Goal: Task Accomplishment & Management: Contribute content

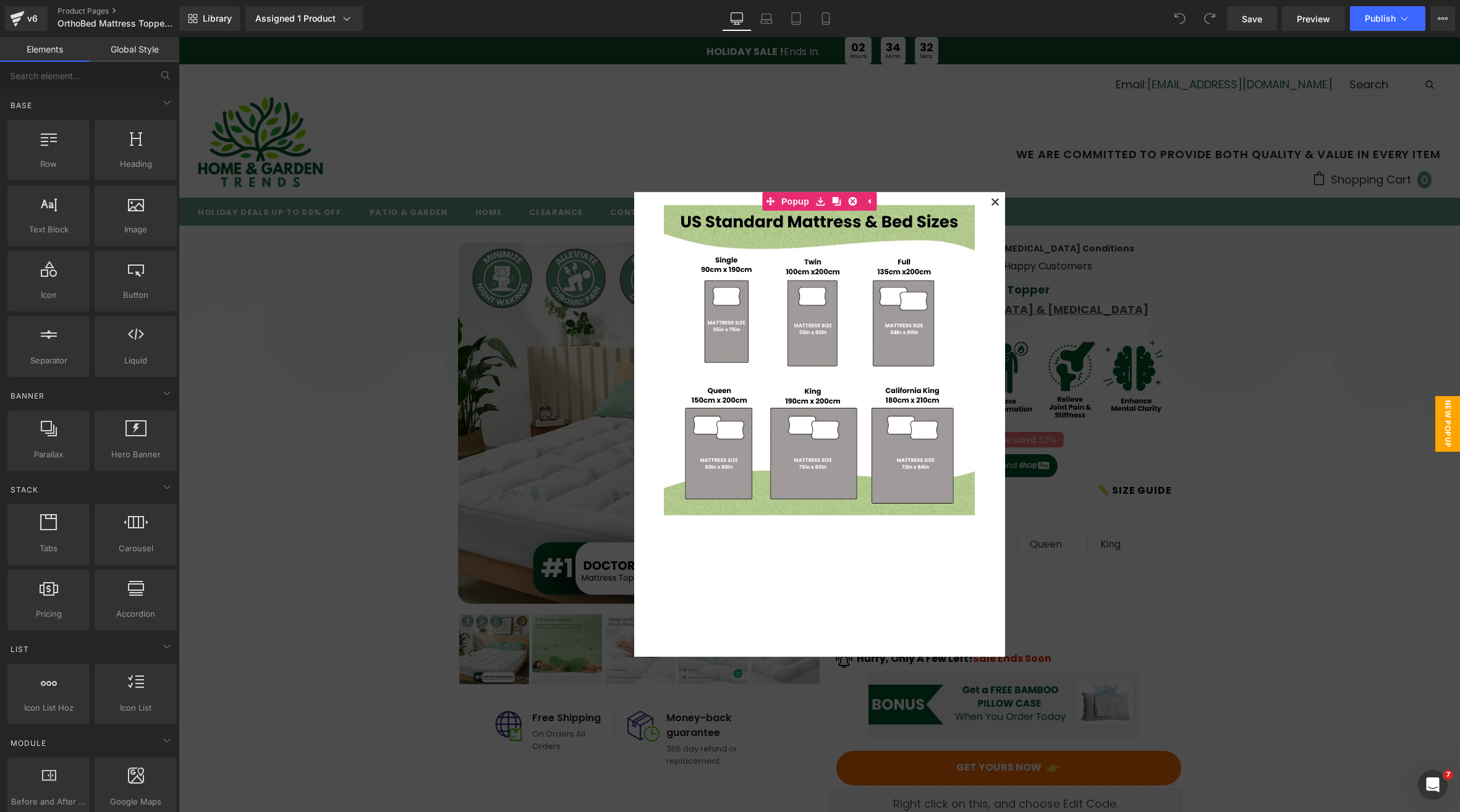
click at [991, 199] on icon at bounding box center [994, 201] width 7 height 7
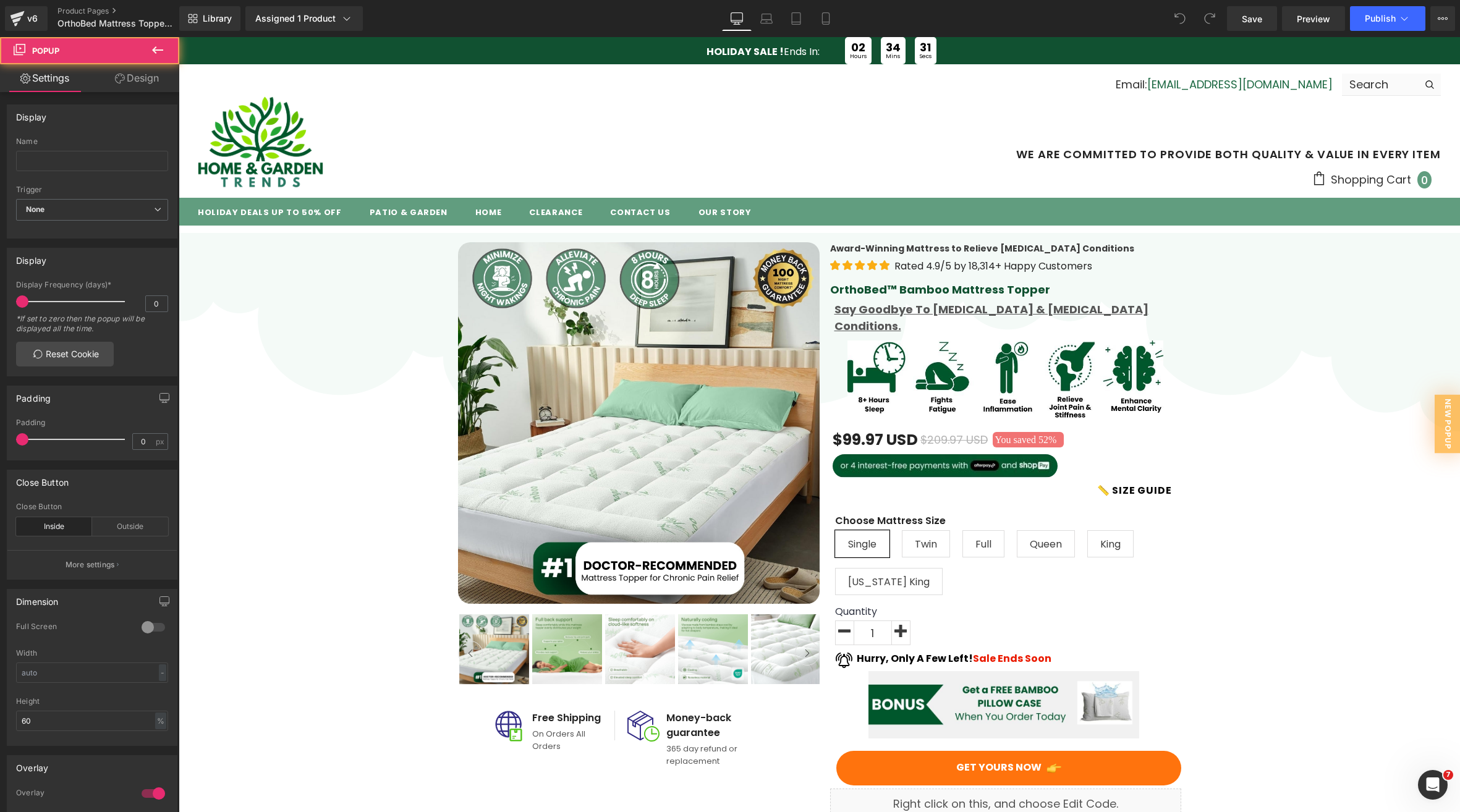
click at [709, 44] on strong "HOLIDAY SALE !" at bounding box center [745, 52] width 77 height 15
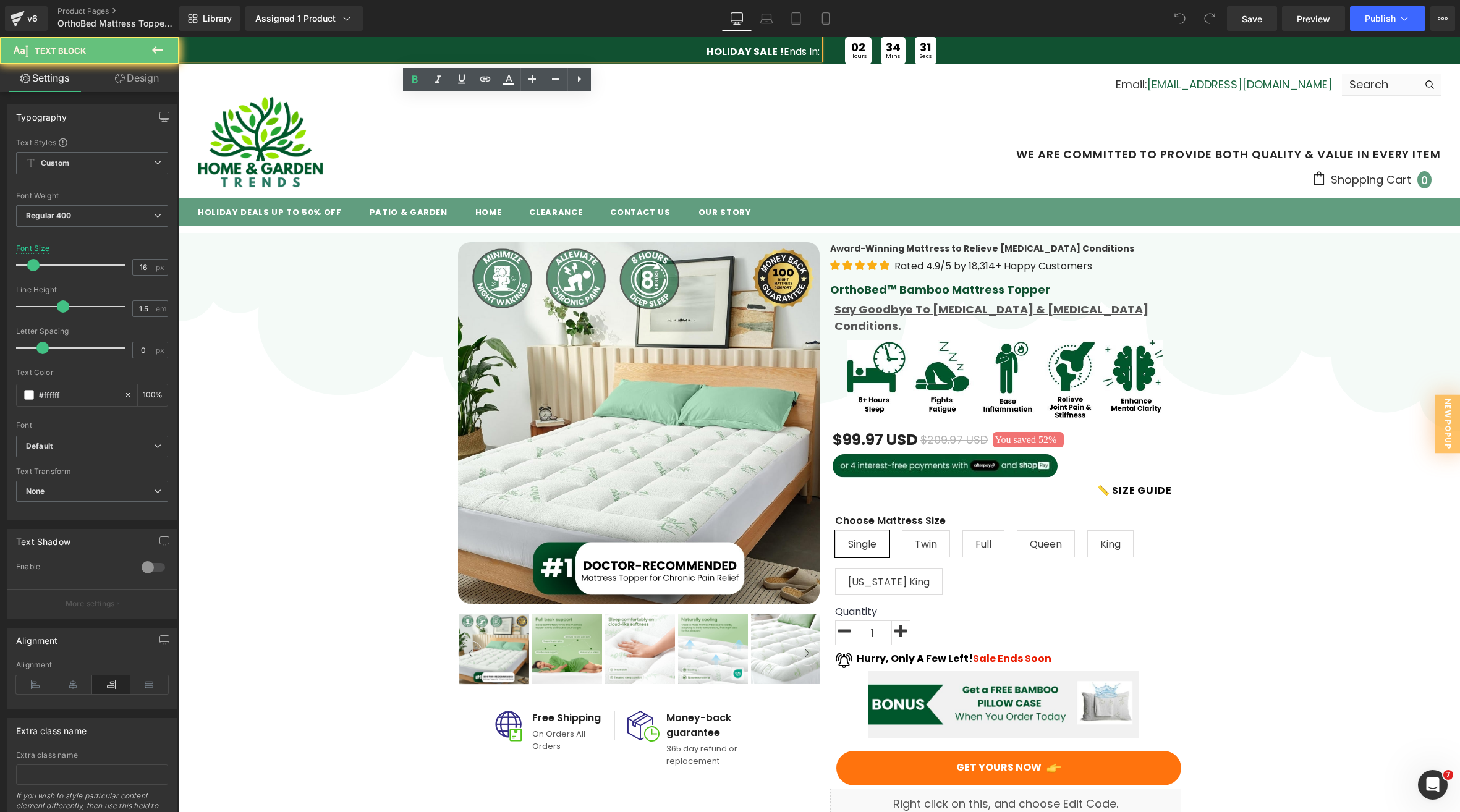
click at [713, 52] on strong "HOLIDAY SALE !" at bounding box center [745, 52] width 77 height 15
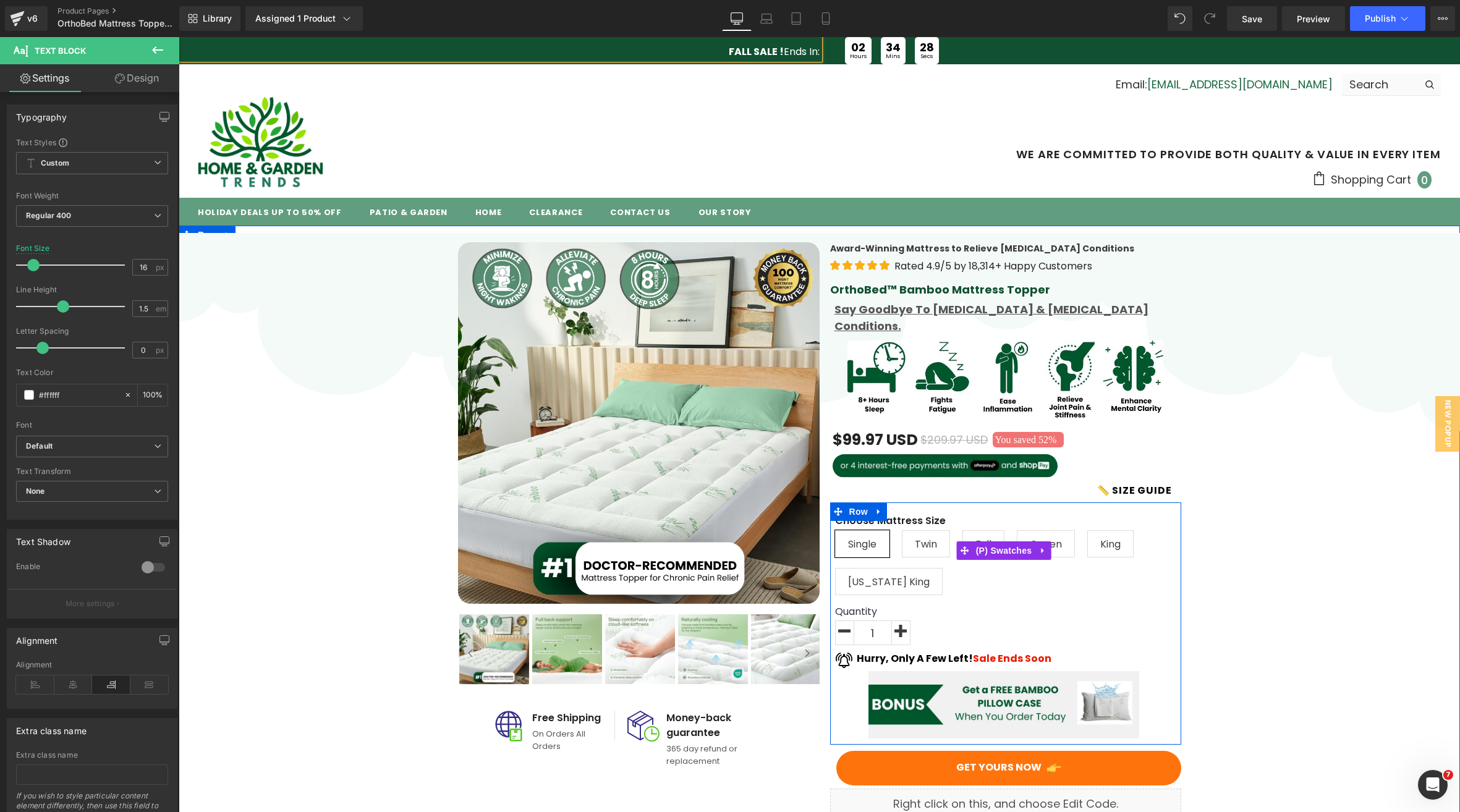
scroll to position [227, 0]
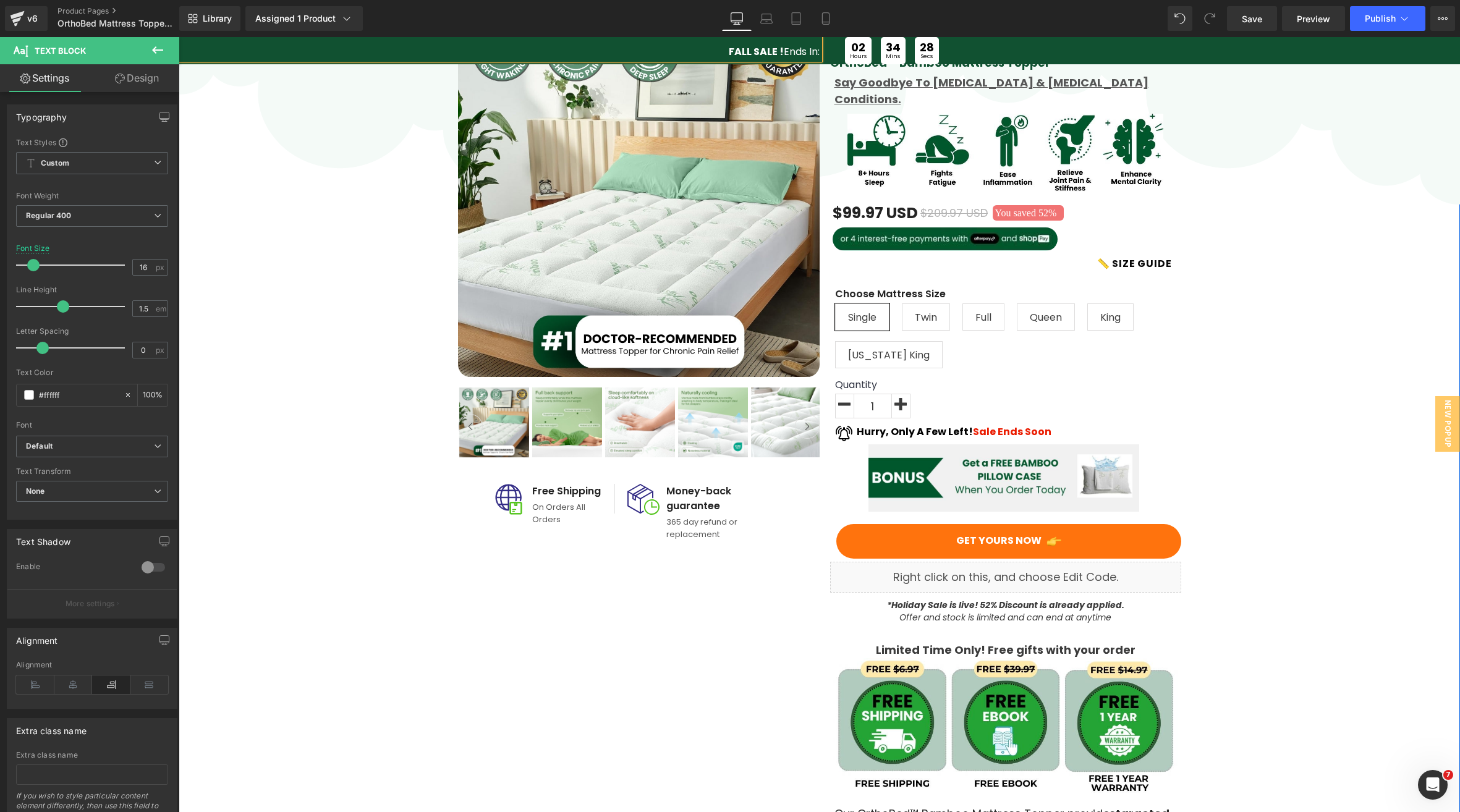
click at [902, 598] on strong "*Holiday Sale is live! 52% Discount is already applied." at bounding box center [1006, 604] width 238 height 12
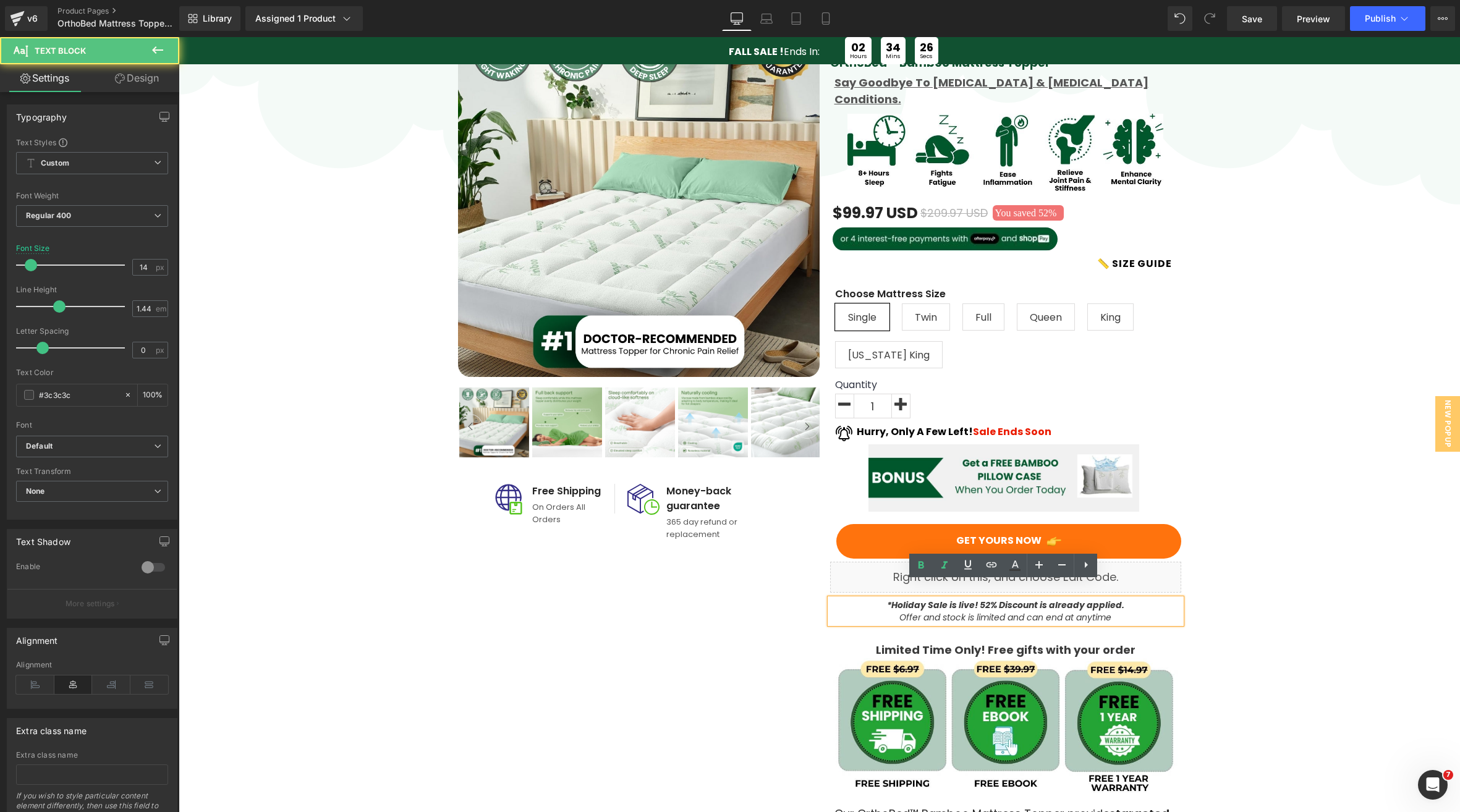
click at [902, 598] on strong "*Holiday Sale is live! 52% Discount is already applied." at bounding box center [1006, 604] width 238 height 12
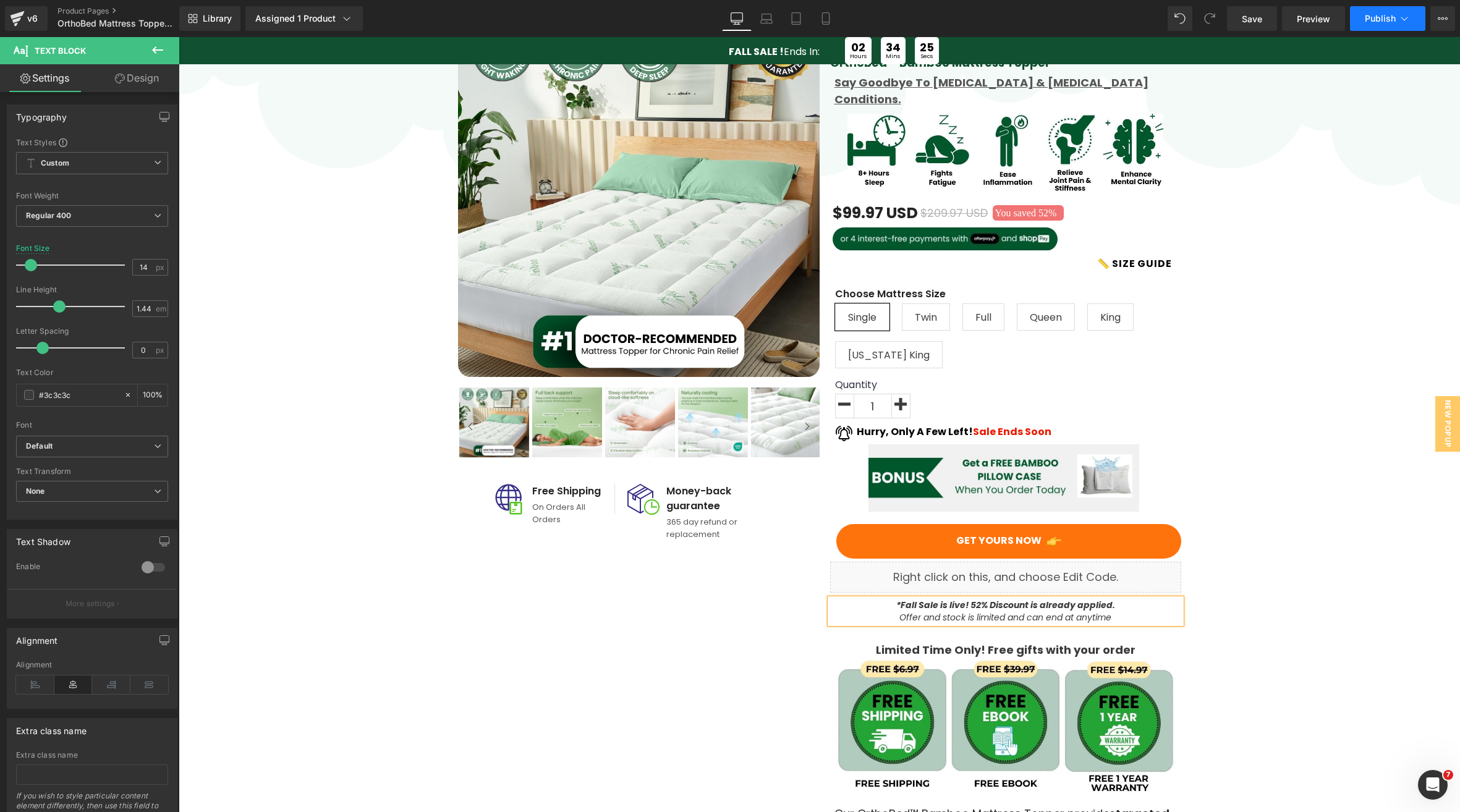
click at [1383, 23] on button "Publish" at bounding box center [1388, 19] width 76 height 25
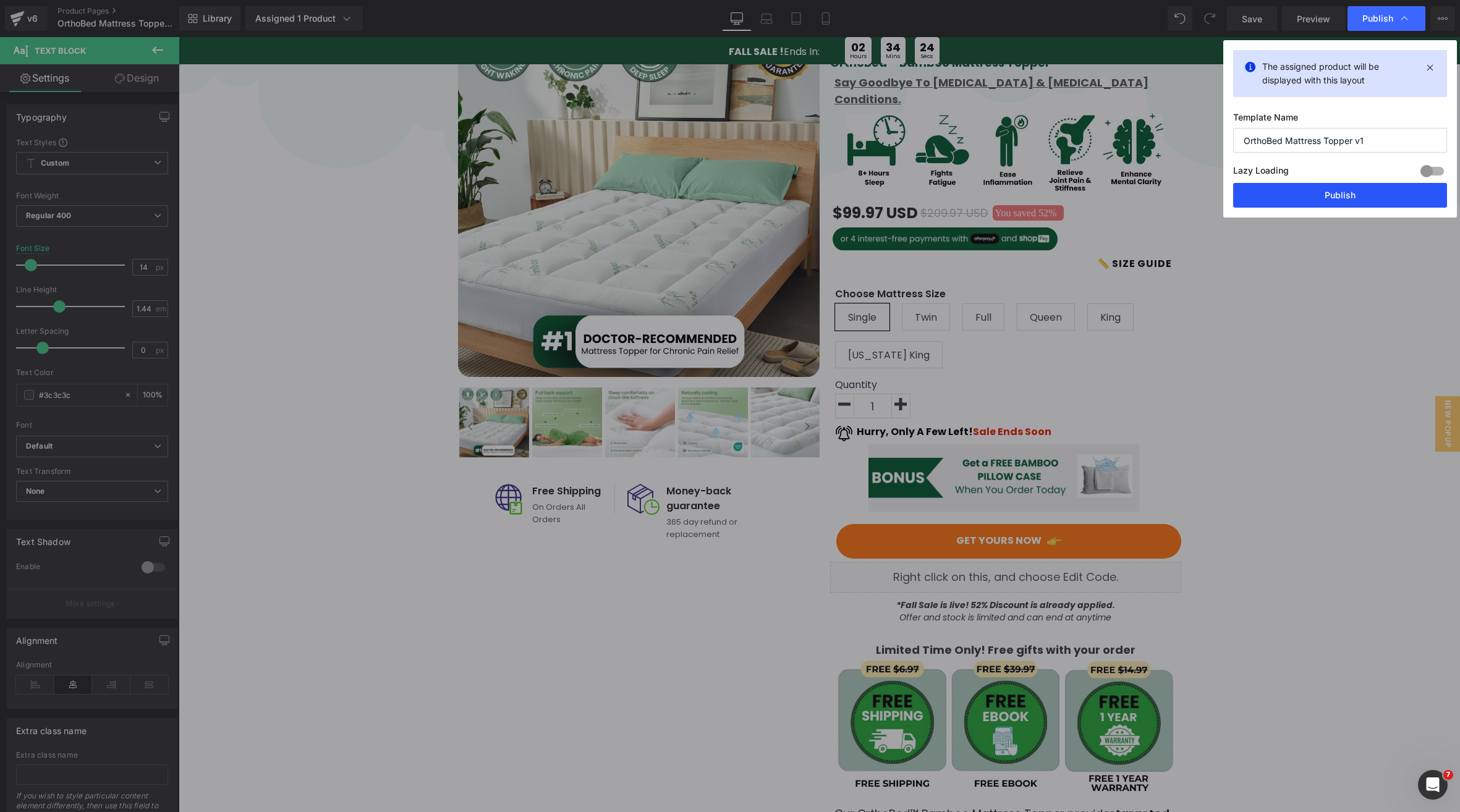
click at [1334, 198] on button "Publish" at bounding box center [1340, 195] width 214 height 25
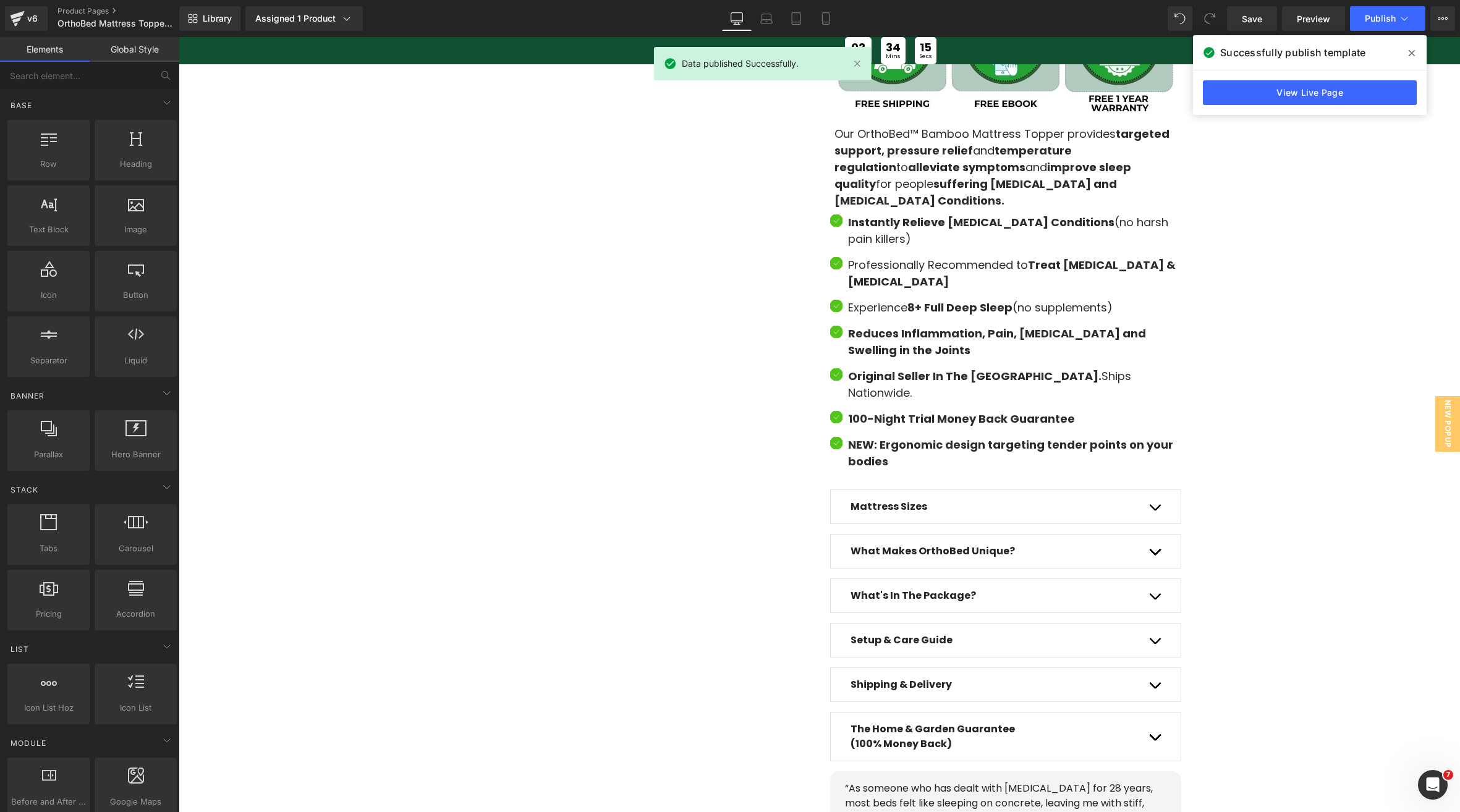
scroll to position [0, 0]
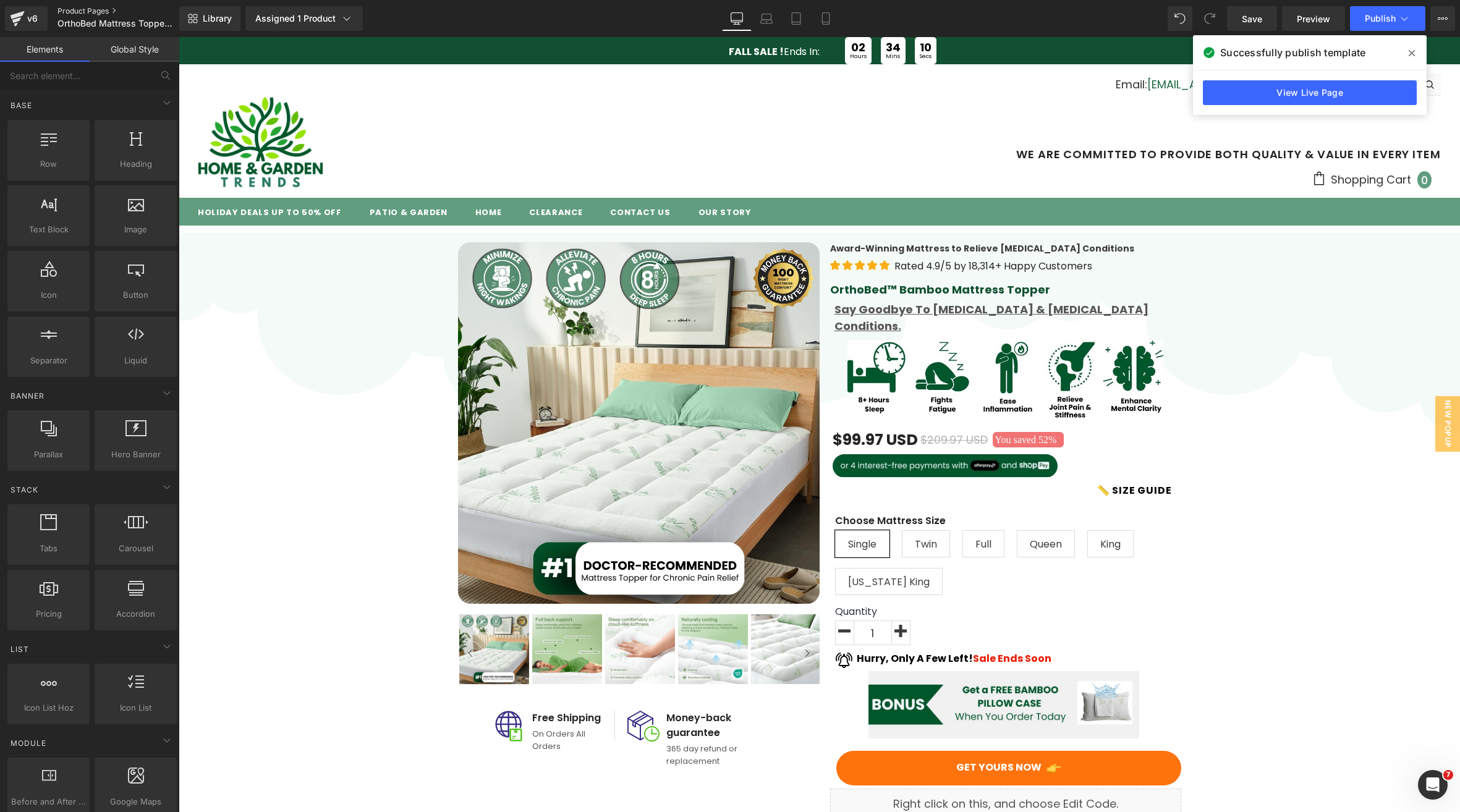
click at [72, 7] on link "Product Pages" at bounding box center [127, 12] width 140 height 10
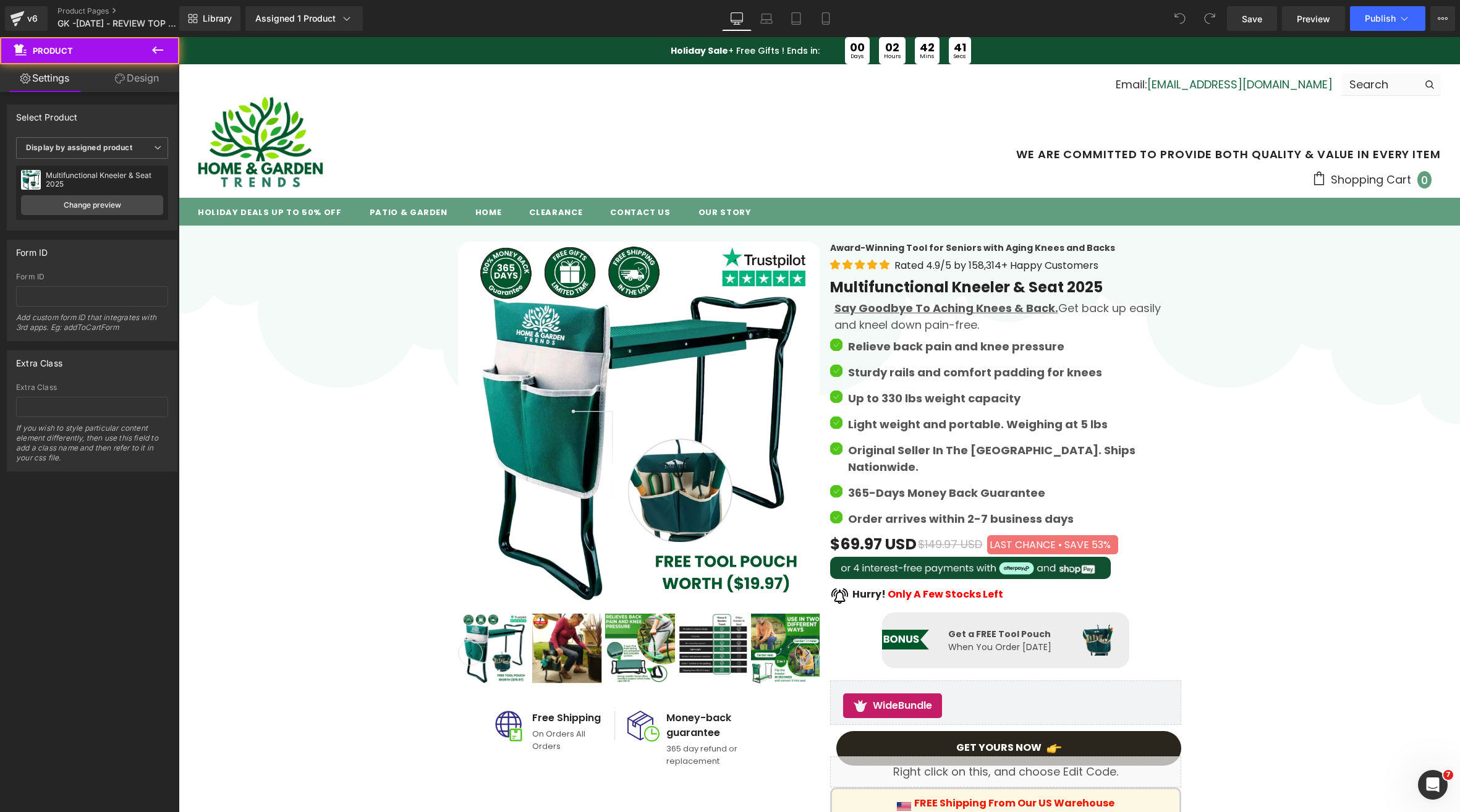
click at [179, 37] on div at bounding box center [179, 37] width 0 height 0
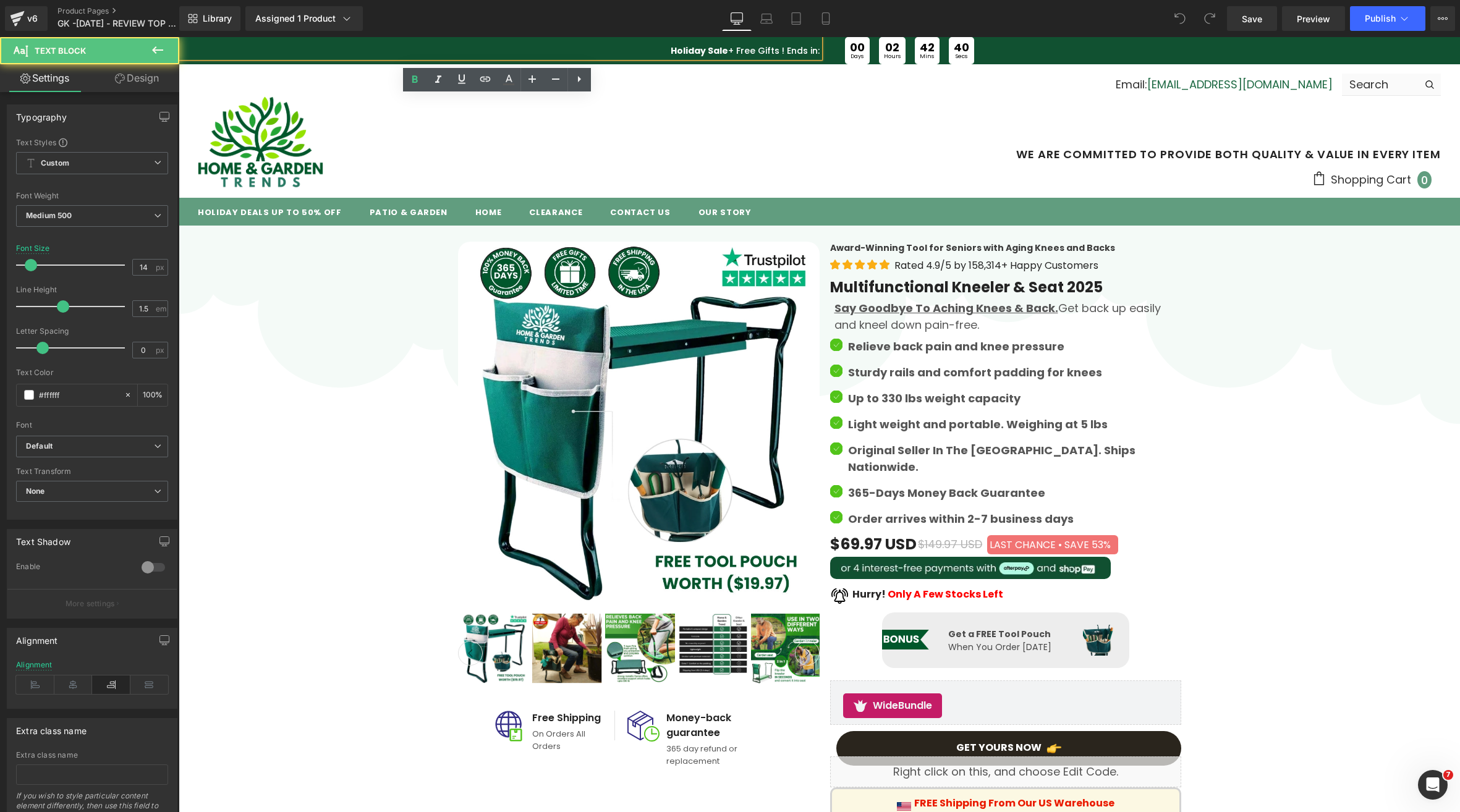
click at [692, 47] on strong "Holiday Sale" at bounding box center [699, 50] width 57 height 12
drag, startPoint x: 666, startPoint y: 47, endPoint x: 705, endPoint y: 50, distance: 39.1
click at [705, 50] on div "Holiday Sale + Free Gifts ! Ends in:" at bounding box center [499, 47] width 641 height 20
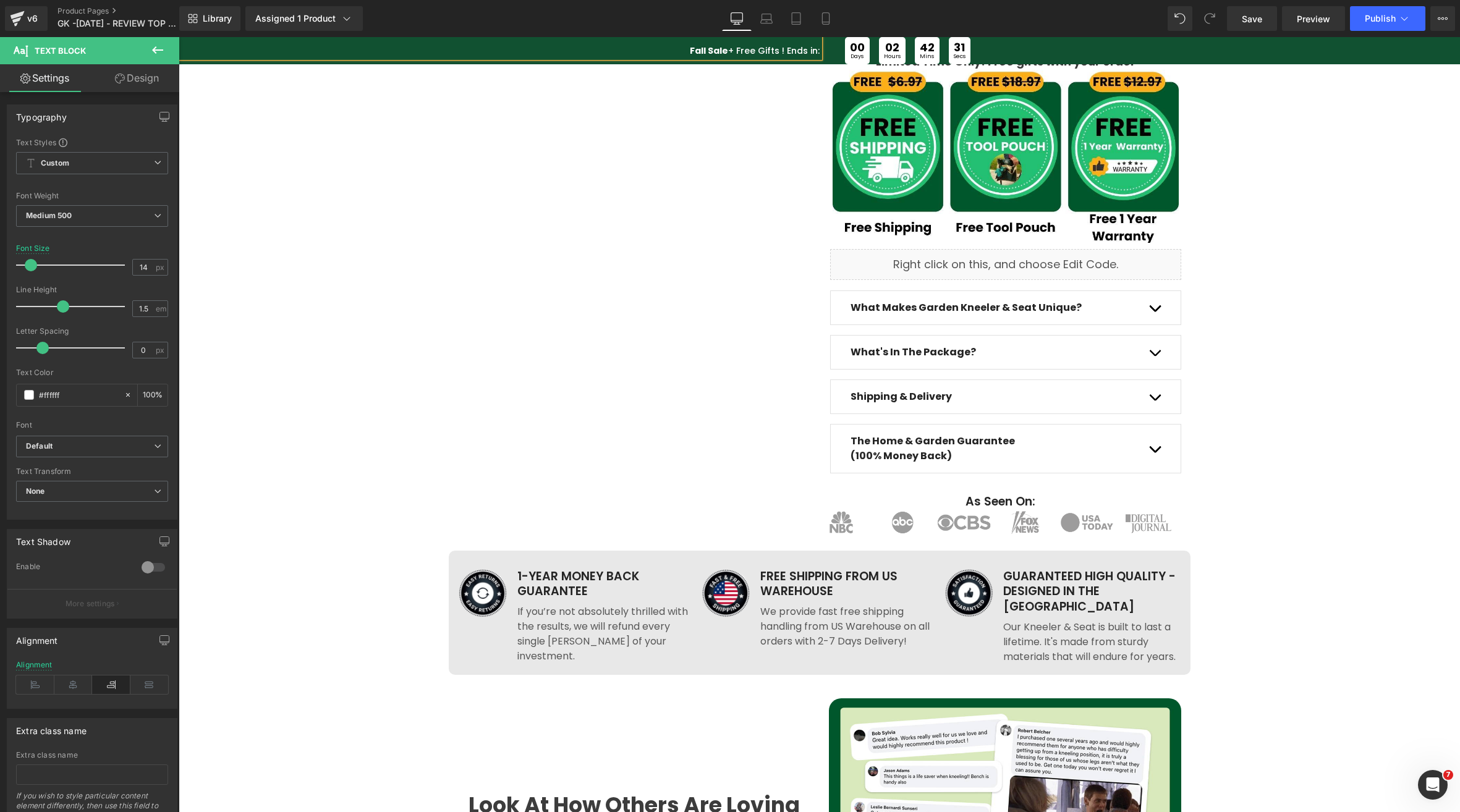
scroll to position [680, 0]
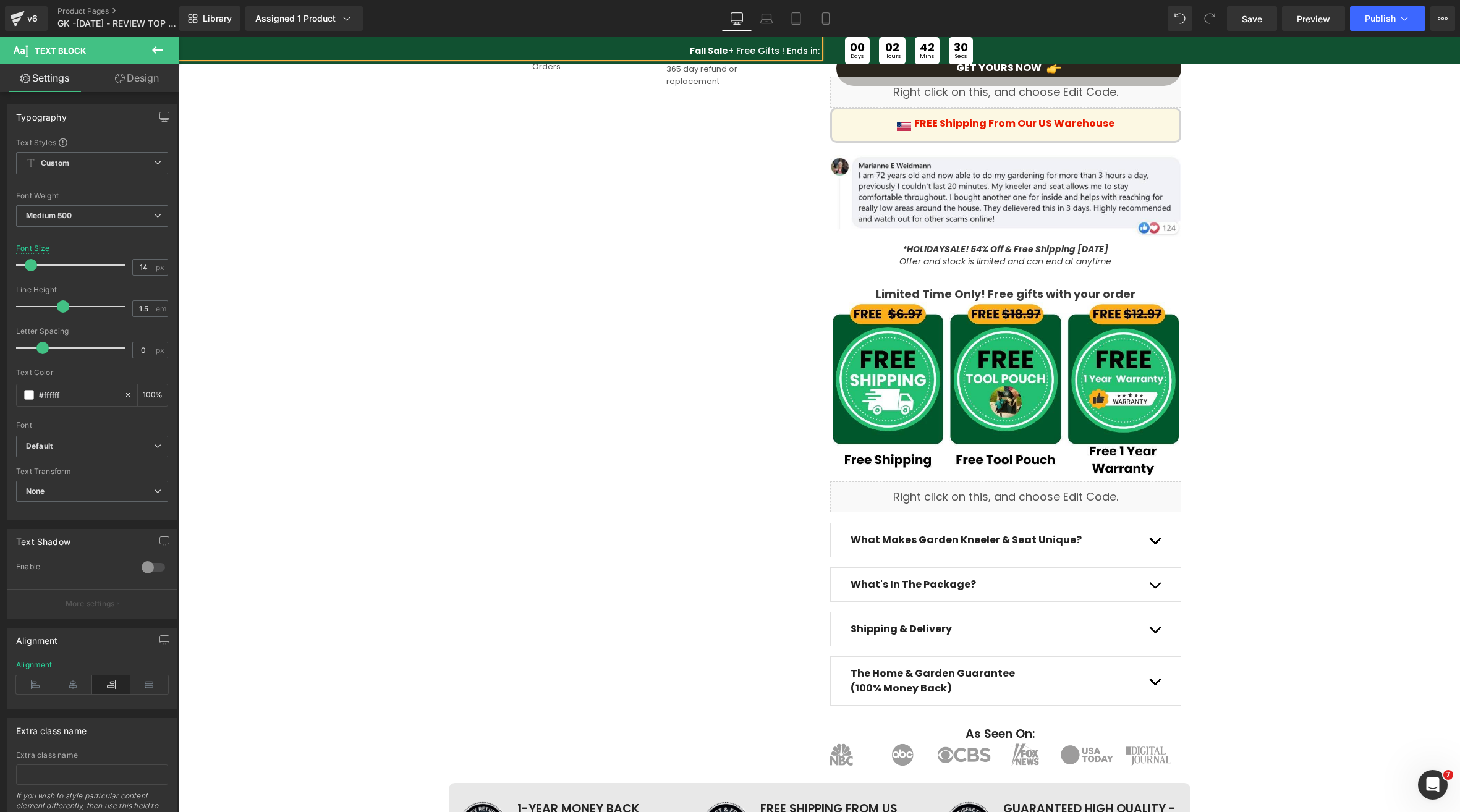
click at [934, 243] on icon "*HOLIDAY" at bounding box center [924, 248] width 42 height 12
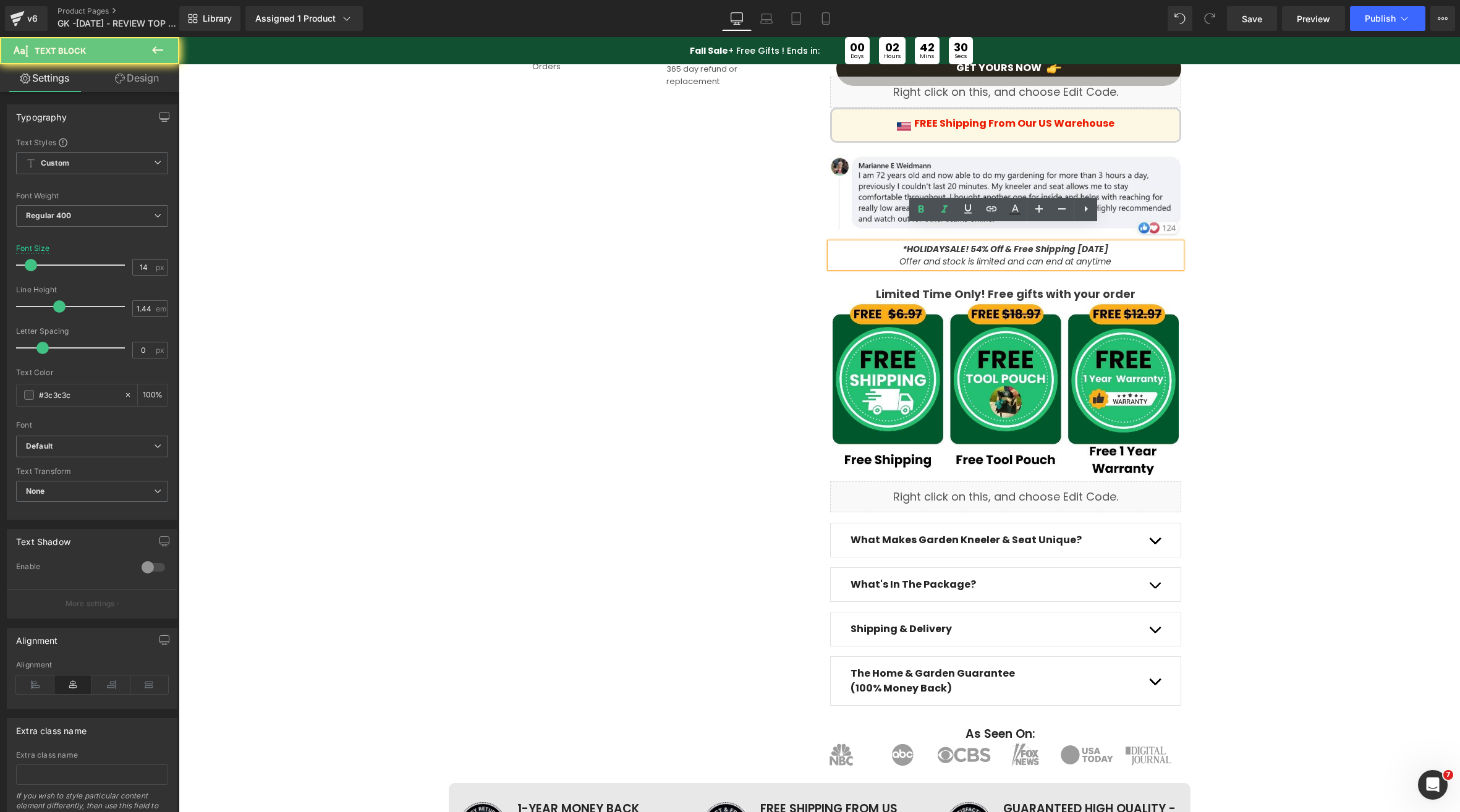
click at [924, 243] on icon "*HOLIDAY" at bounding box center [924, 248] width 42 height 12
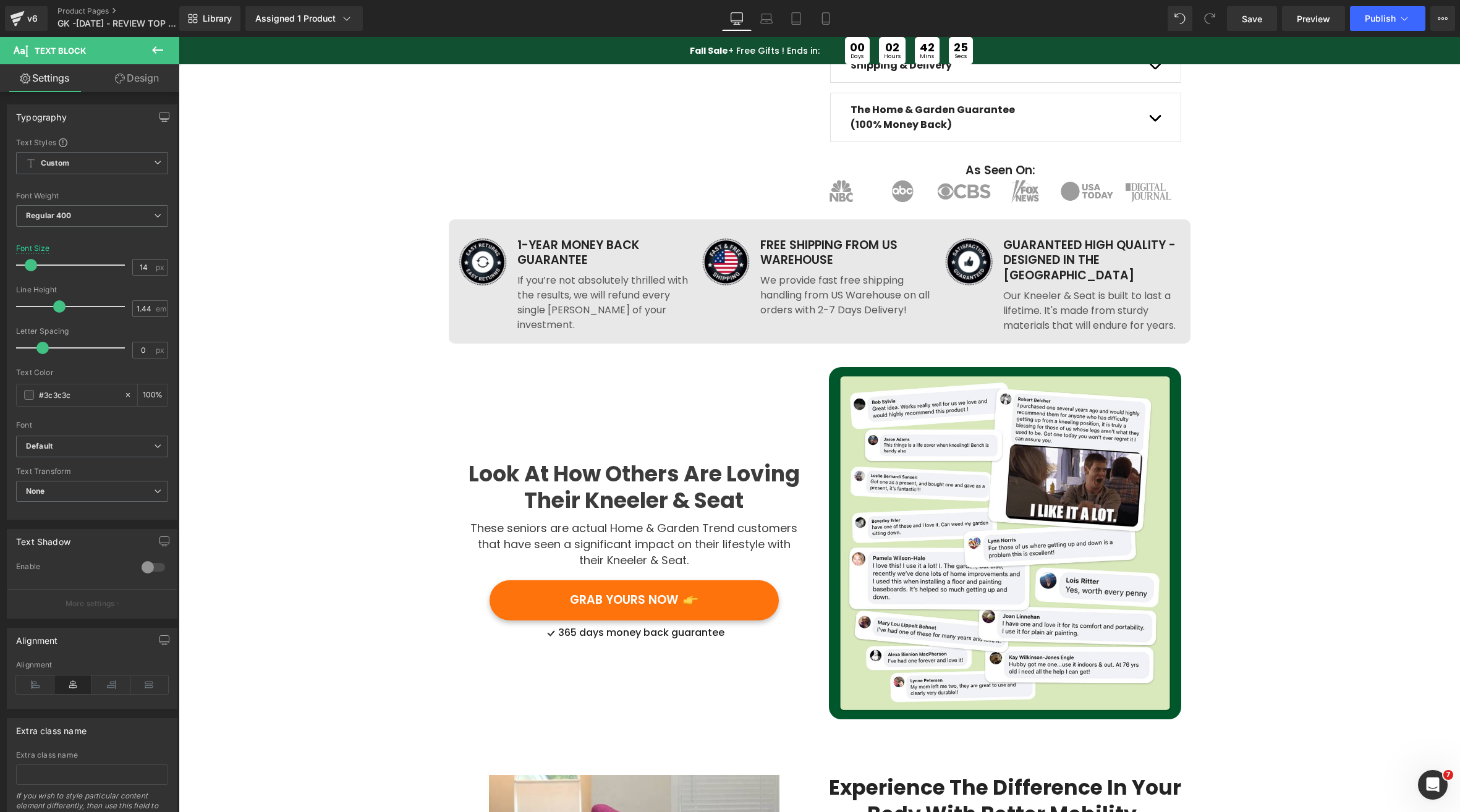
scroll to position [1359, 0]
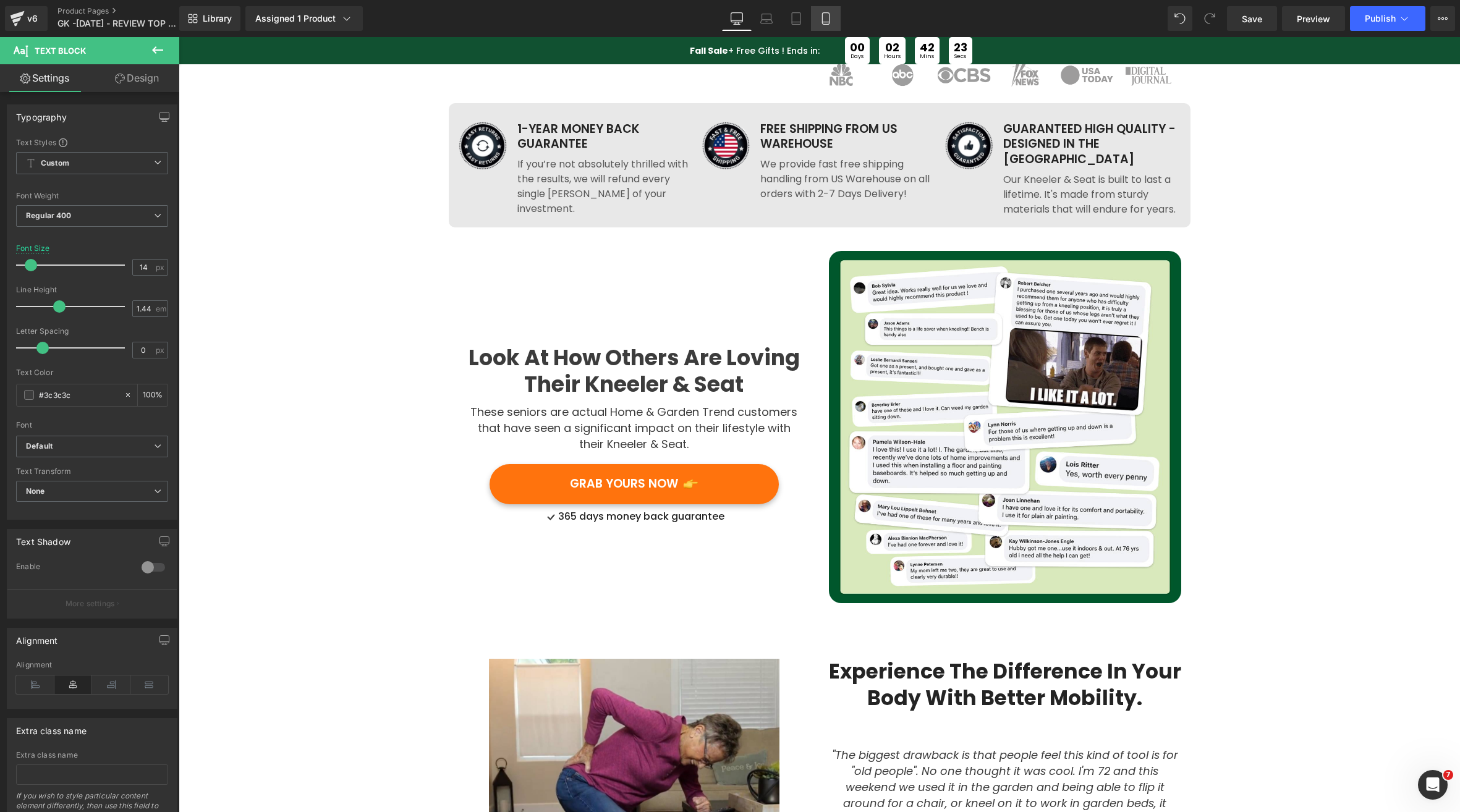
click at [819, 20] on link "Mobile" at bounding box center [826, 19] width 30 height 25
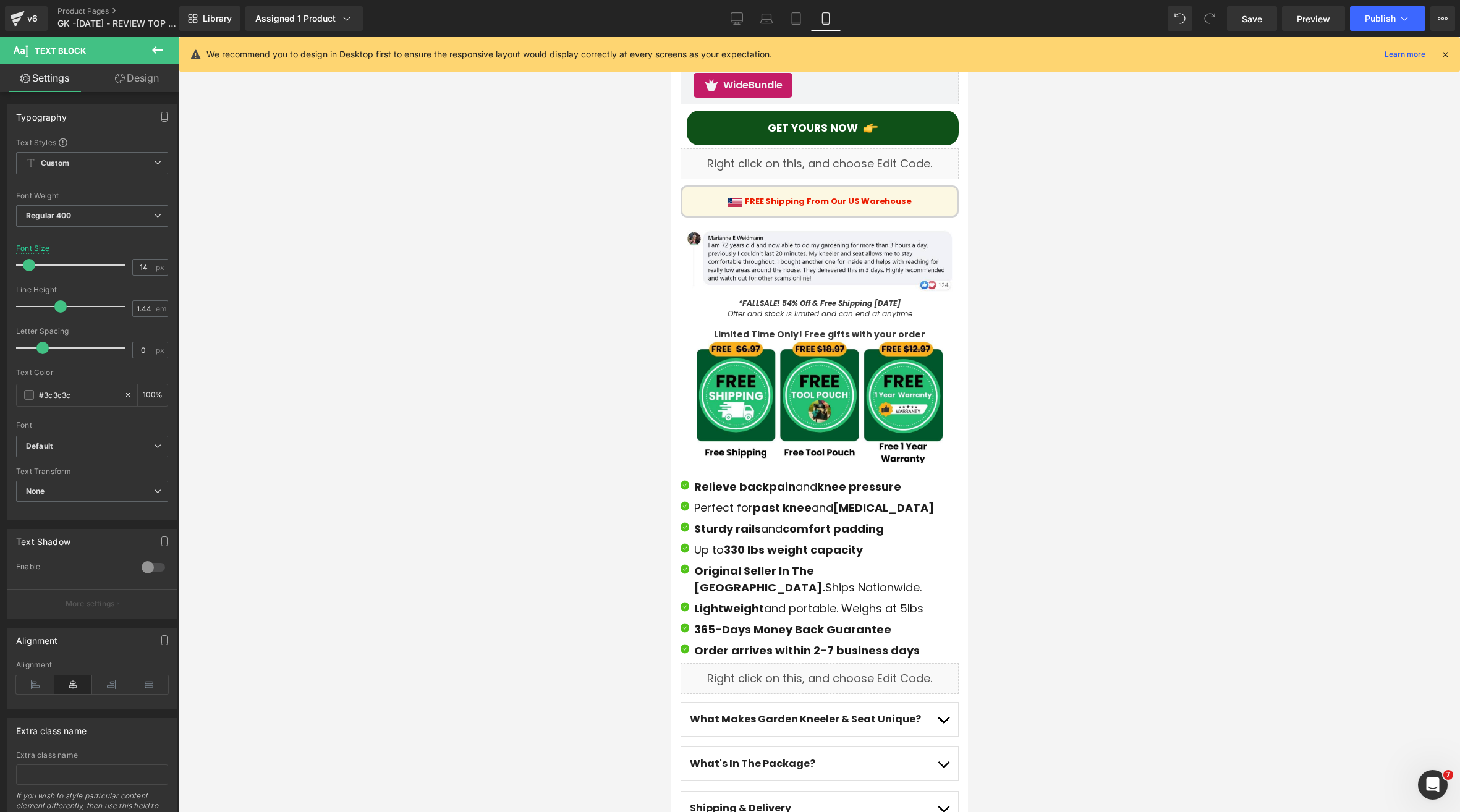
scroll to position [0, 0]
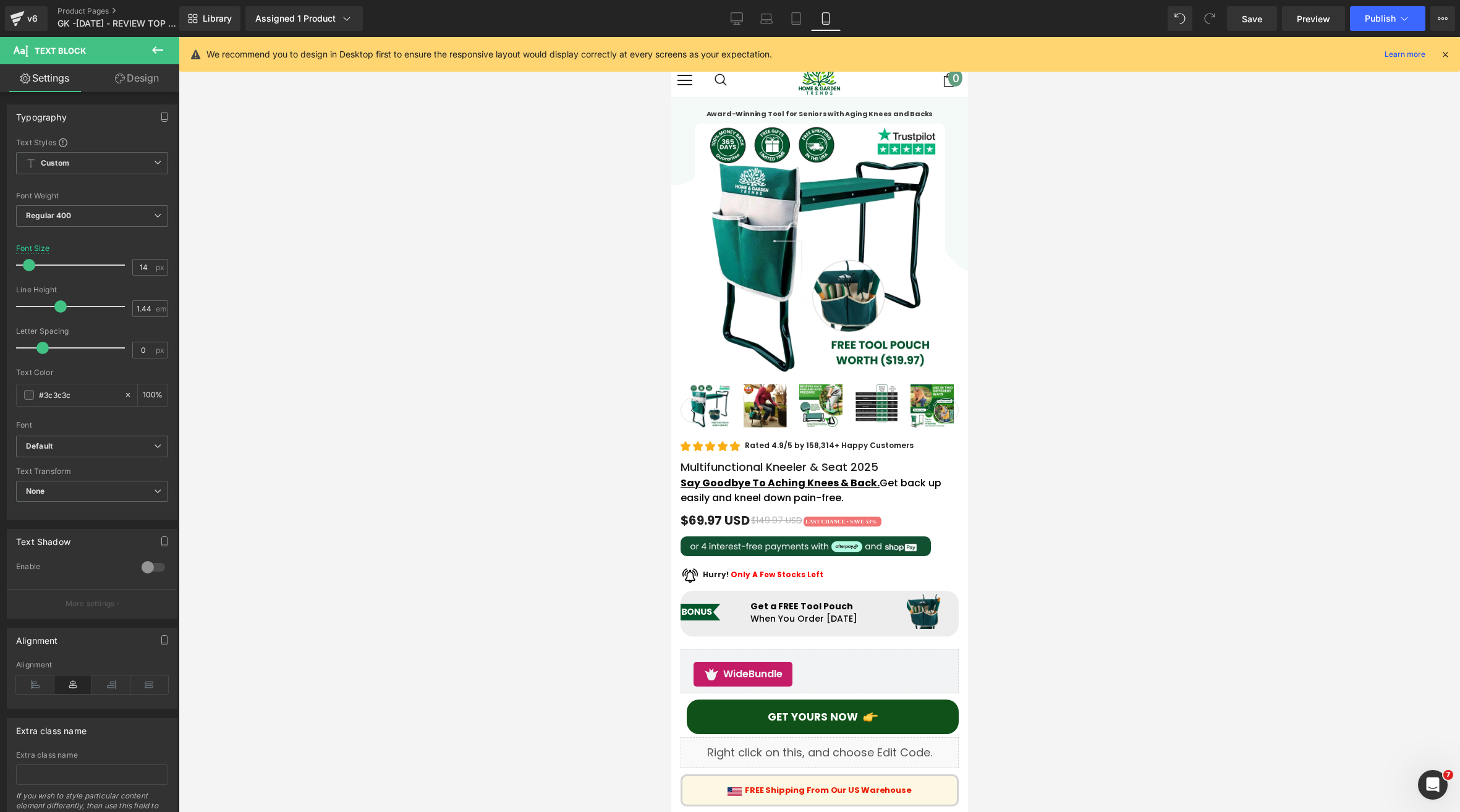
click at [1449, 57] on icon at bounding box center [1445, 54] width 11 height 11
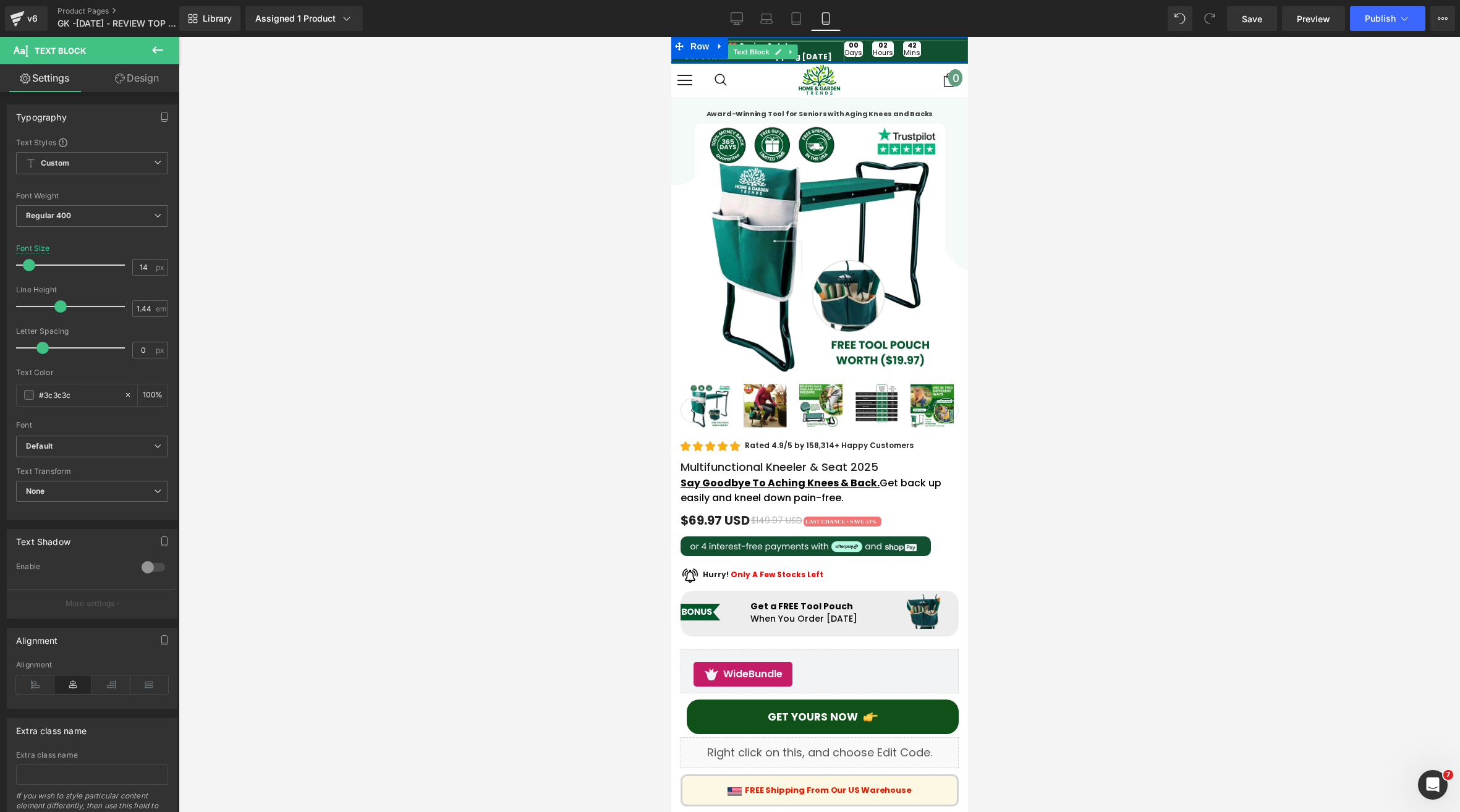
click at [826, 50] on div "❤️ Spring Sale! Get 54% OFF + Free Shipping [DATE]" at bounding box center [757, 52] width 173 height 21
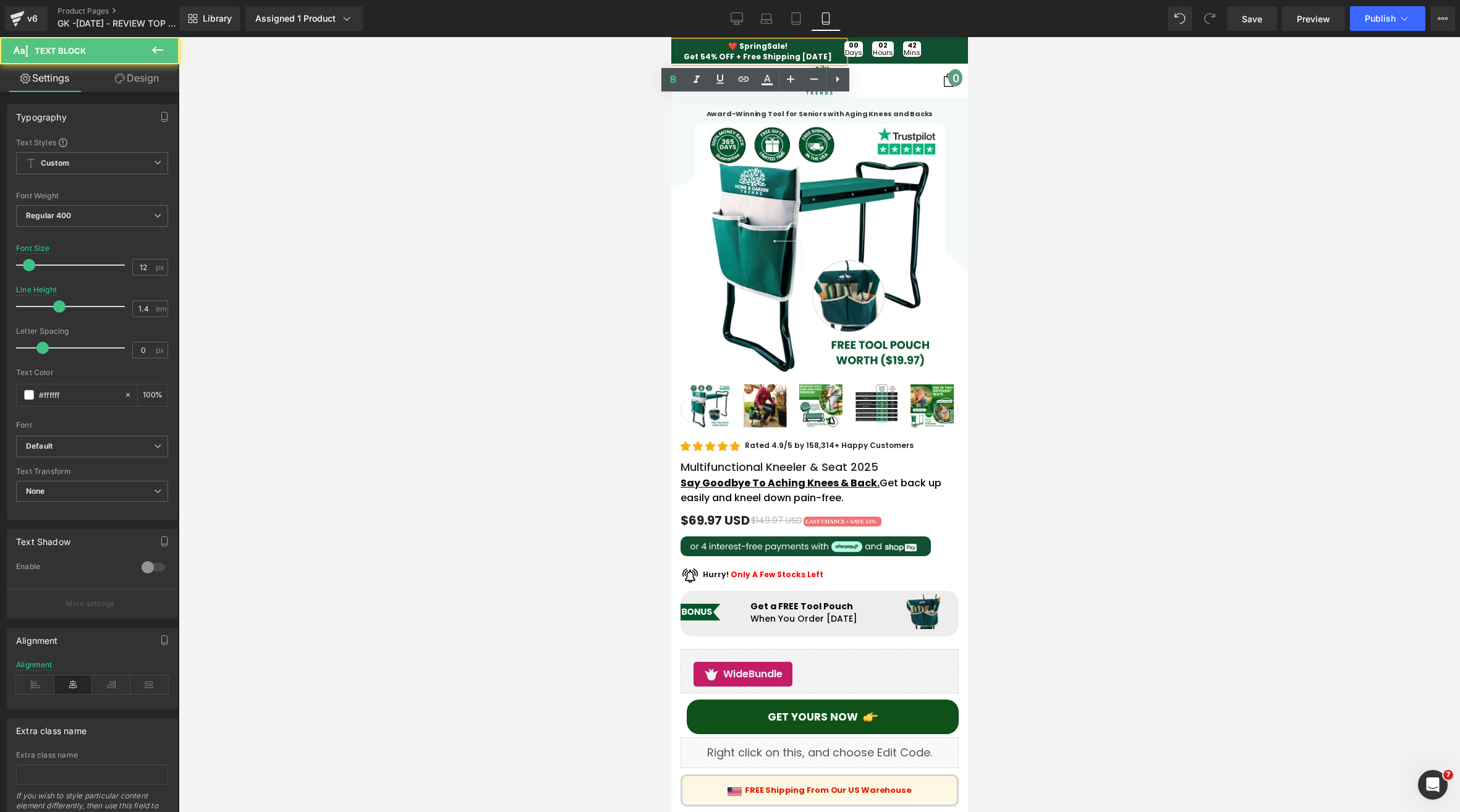
click at [745, 46] on b "❤️ Spring" at bounding box center [747, 46] width 39 height 10
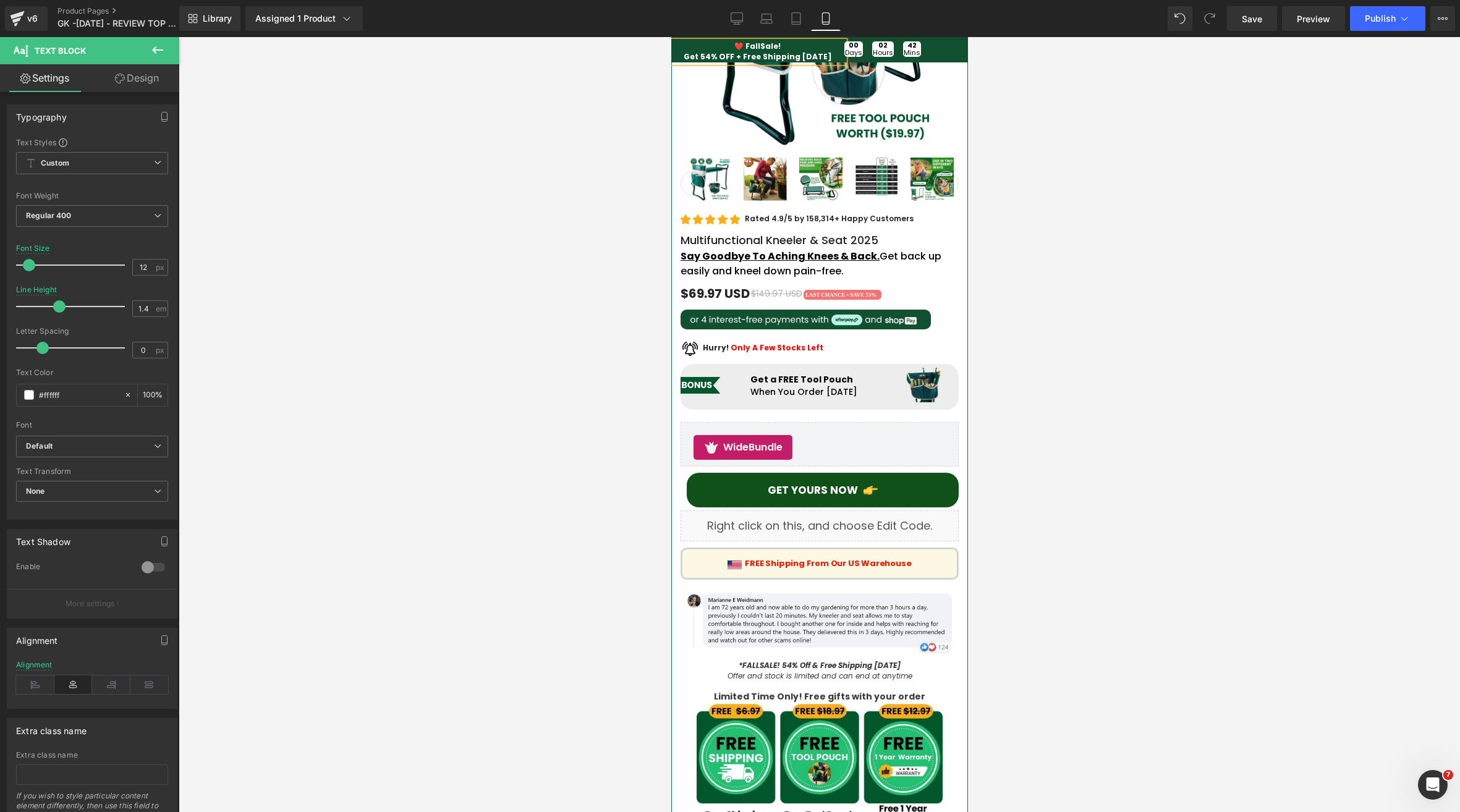
scroll to position [453, 0]
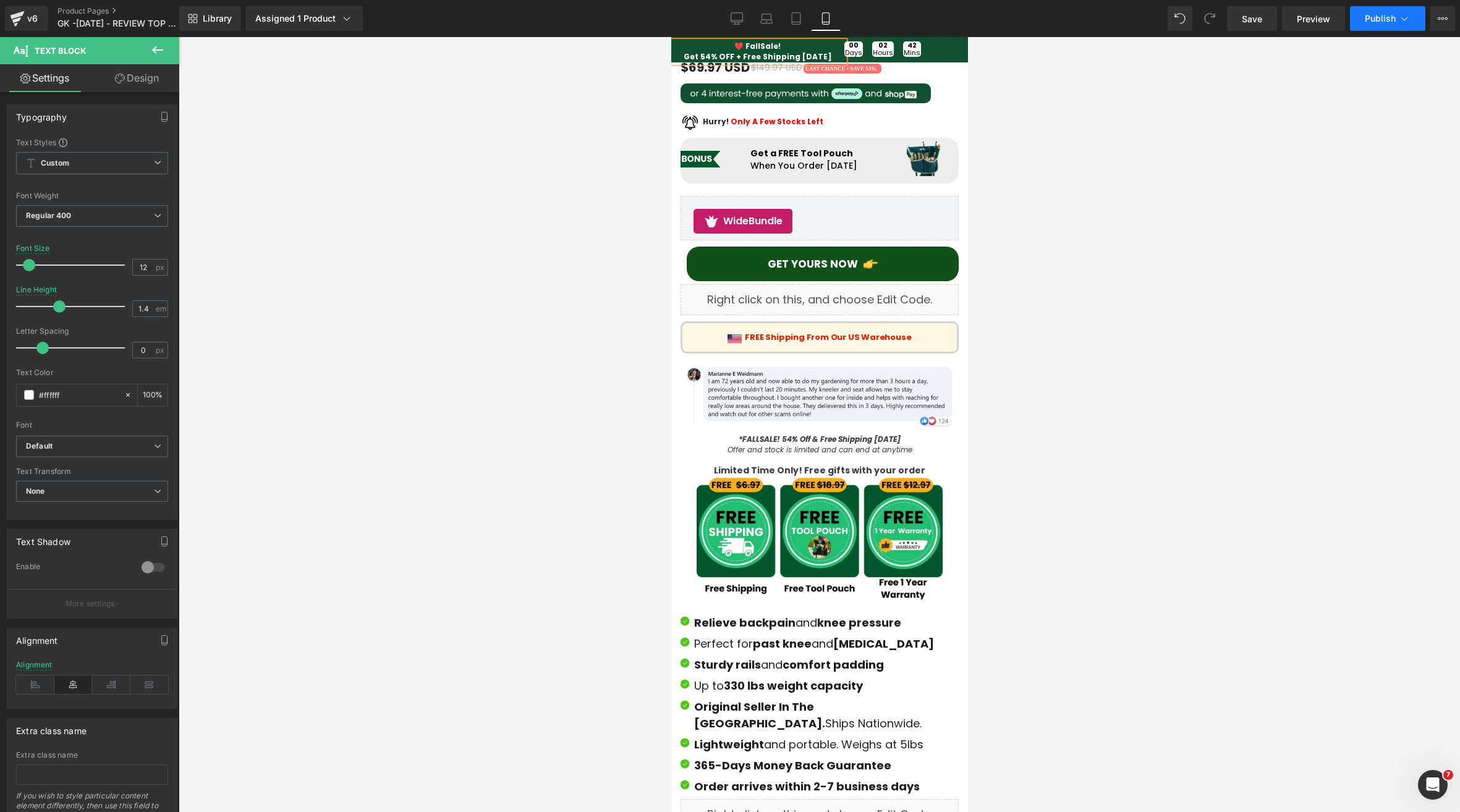
click at [1393, 25] on button "Publish" at bounding box center [1388, 19] width 76 height 25
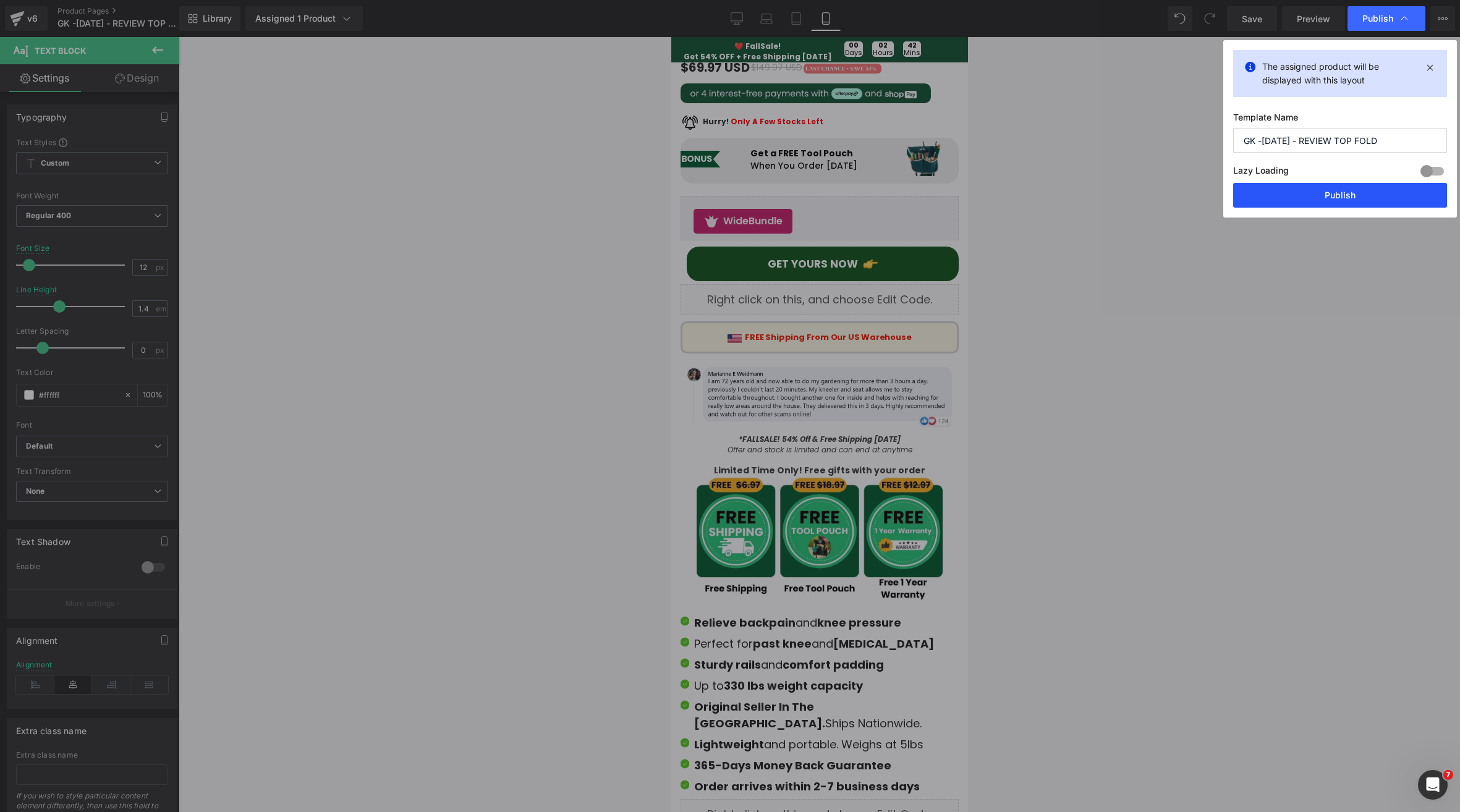
click at [1332, 188] on button "Publish" at bounding box center [1340, 195] width 214 height 25
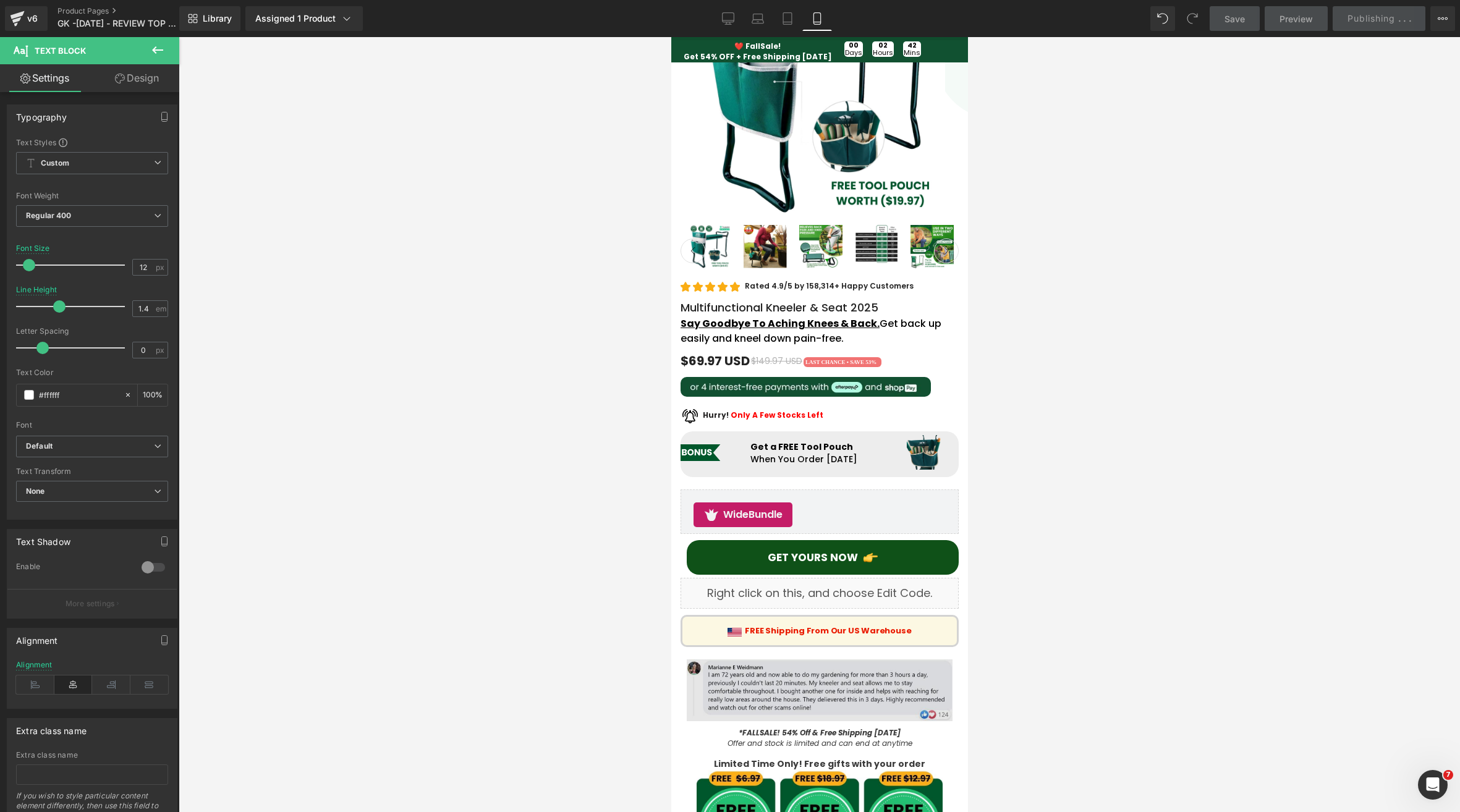
scroll to position [0, 0]
